Goal: Information Seeking & Learning: Learn about a topic

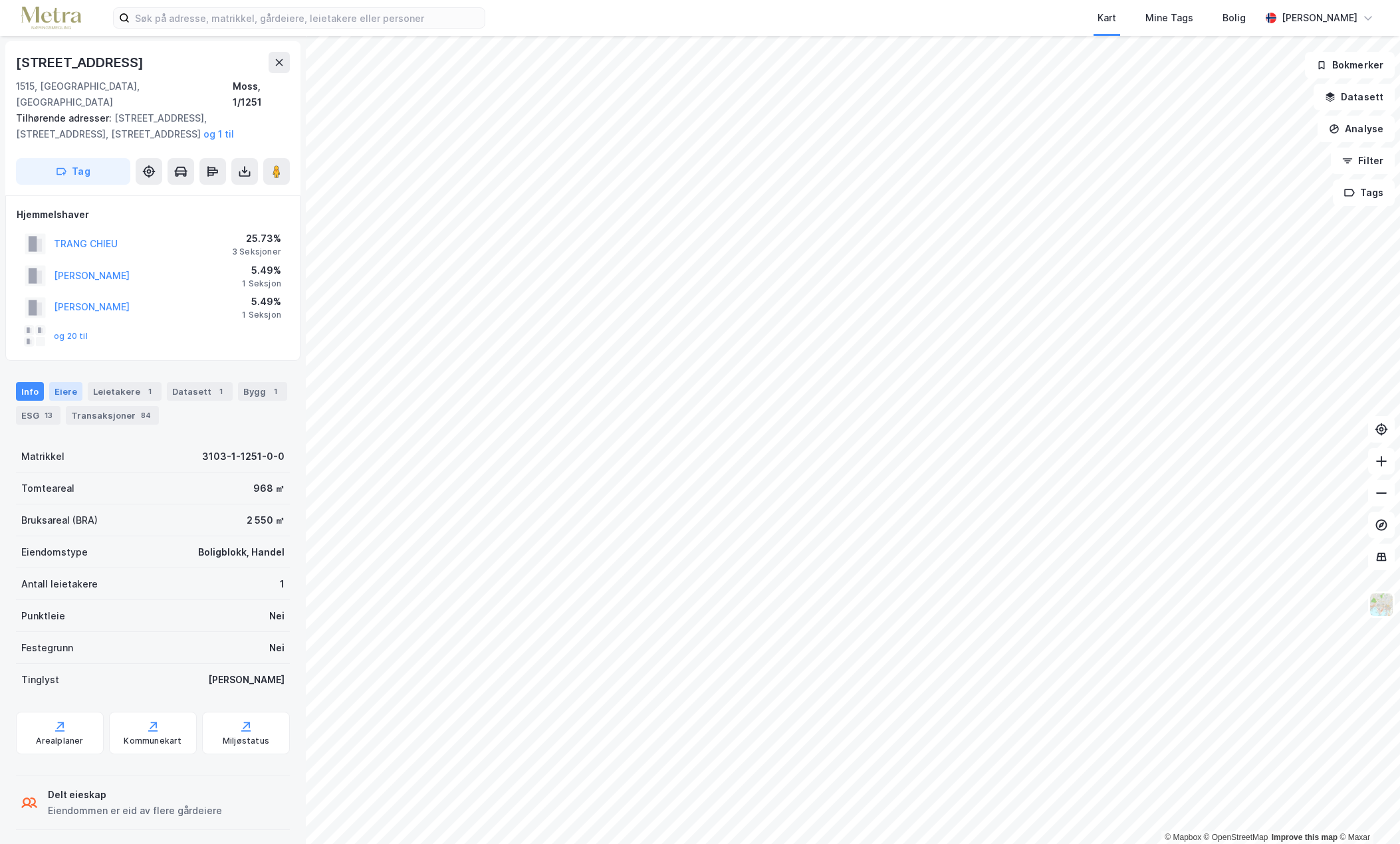
click at [69, 382] on div "Eiere" at bounding box center [66, 391] width 34 height 19
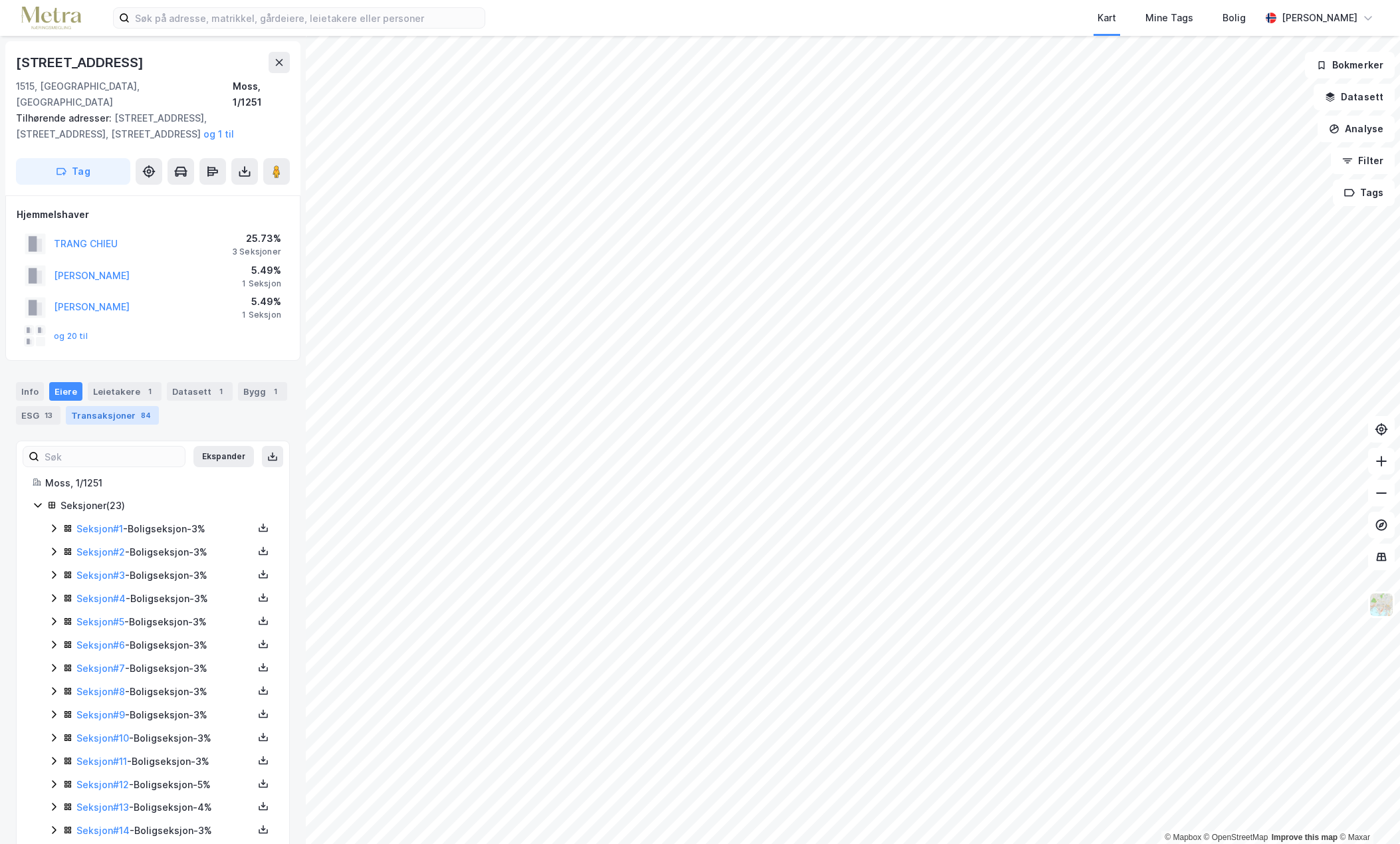
click at [106, 406] on div "Transaksjoner 84" at bounding box center [112, 416] width 93 height 19
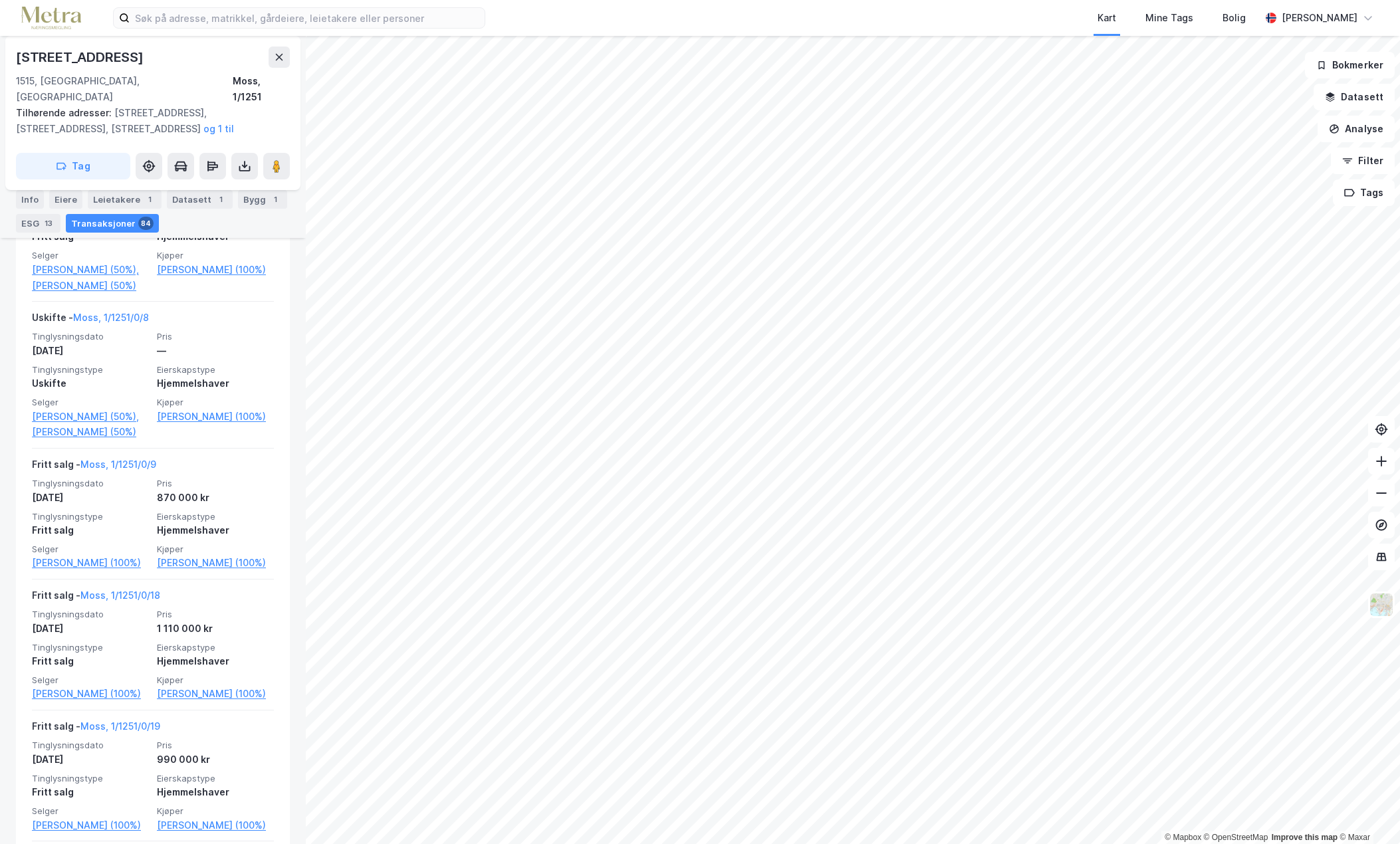
scroll to position [5914, 0]
